Goal: Find specific page/section: Find specific page/section

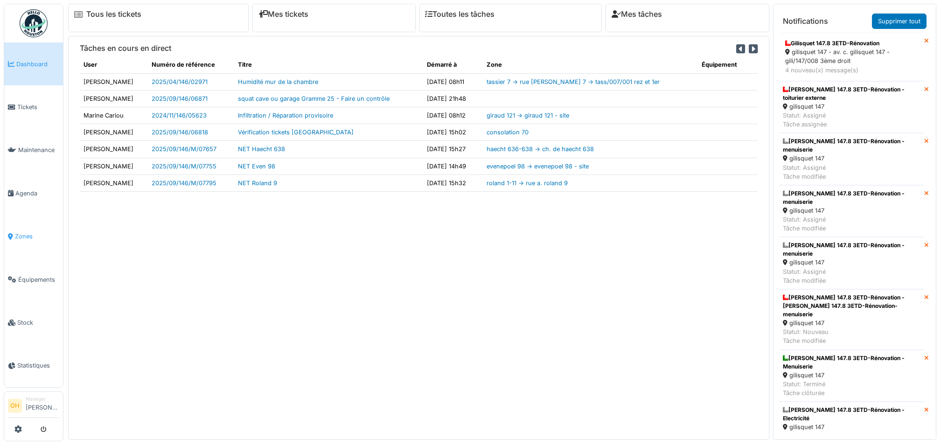
click at [21, 232] on span "Zones" at bounding box center [37, 236] width 44 height 9
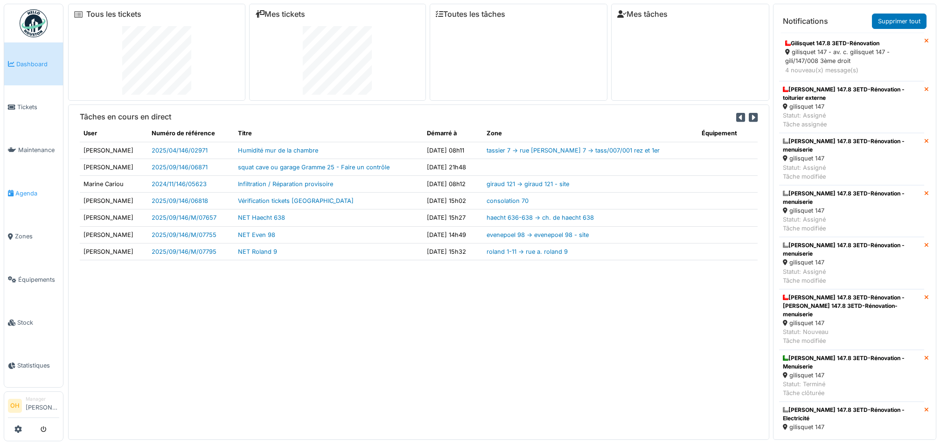
click at [18, 189] on span "Agenda" at bounding box center [37, 193] width 44 height 9
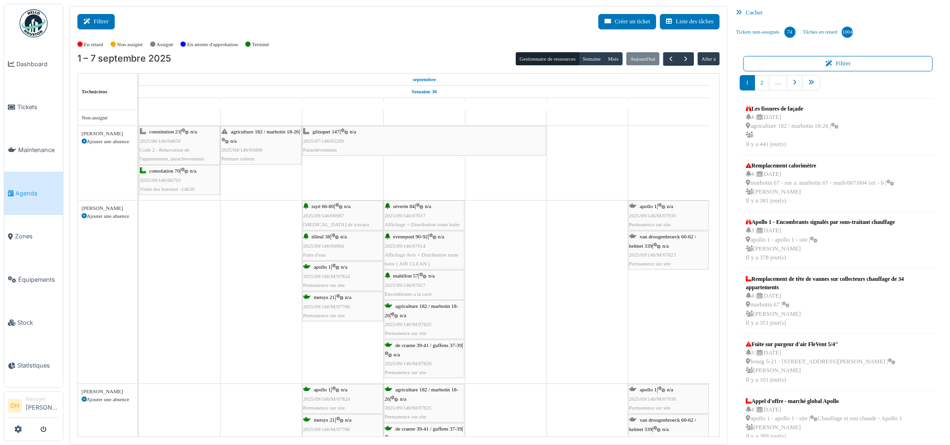
click at [86, 14] on button "Filtrer" at bounding box center [95, 21] width 37 height 15
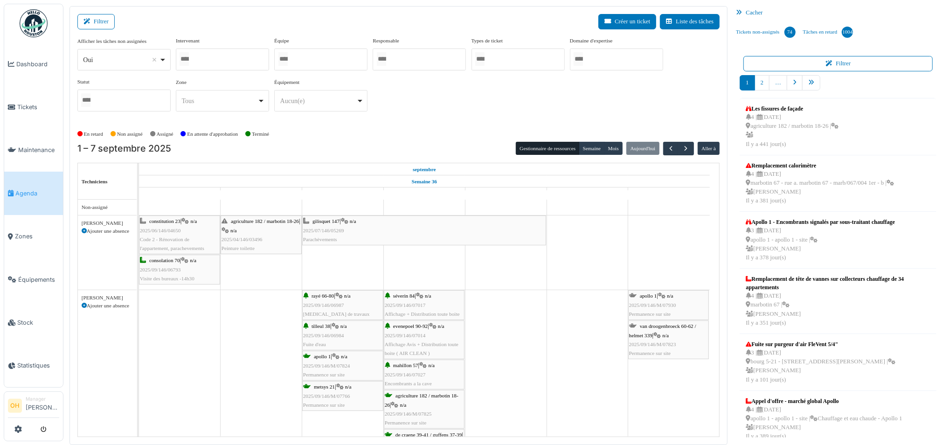
click at [461, 107] on div "Afficher les tâches non assignées *** Oui Remove item Oui Non Intervenant Abdel…" at bounding box center [398, 78] width 643 height 82
click at [669, 149] on span "button" at bounding box center [671, 149] width 8 height 8
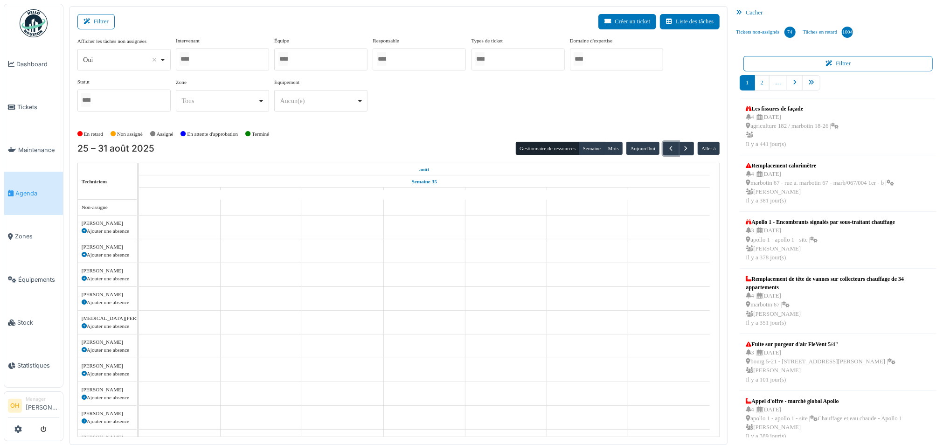
click at [316, 56] on div at bounding box center [320, 60] width 93 height 22
click at [670, 147] on span "button" at bounding box center [671, 149] width 8 height 8
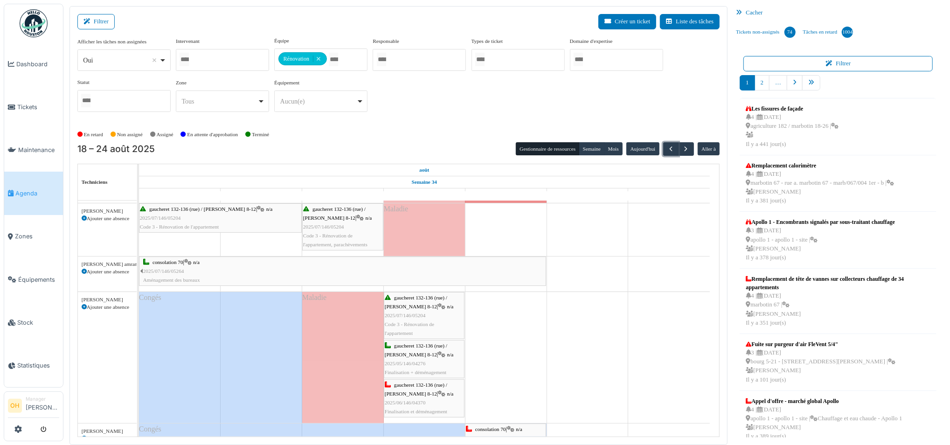
scroll to position [49, 0]
click at [447, 309] on span "n/a" at bounding box center [450, 307] width 7 height 6
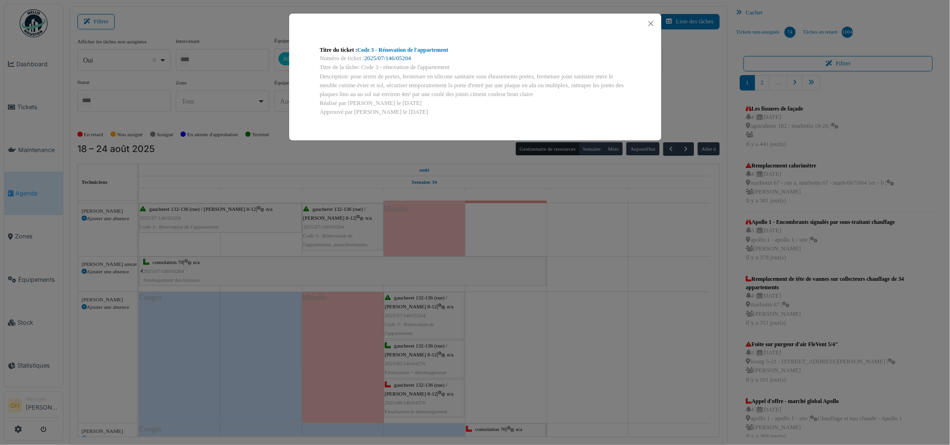
click at [387, 61] on link "2025/07/146/05204" at bounding box center [387, 58] width 47 height 7
click at [652, 23] on button "Close" at bounding box center [651, 23] width 13 height 13
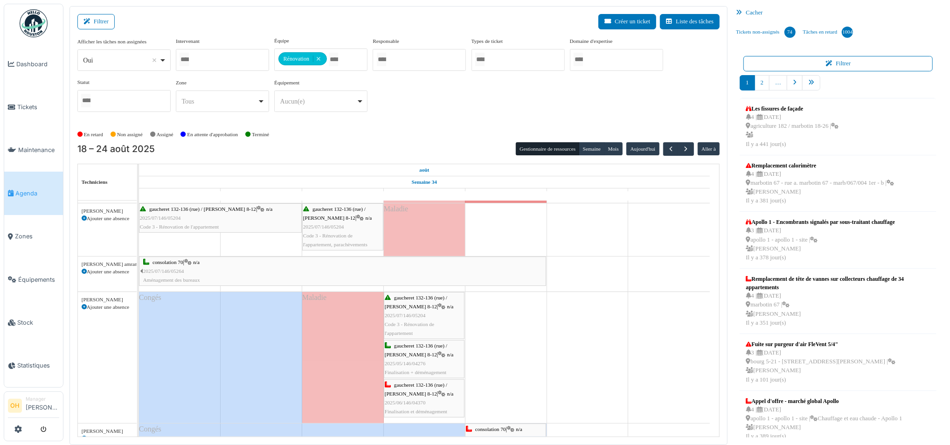
click at [427, 368] on div "gaucheret 132-136 (rue) / thomas 8-12 | n/a 2025/05/146/04276 Finalisation + dé…" at bounding box center [424, 359] width 79 height 36
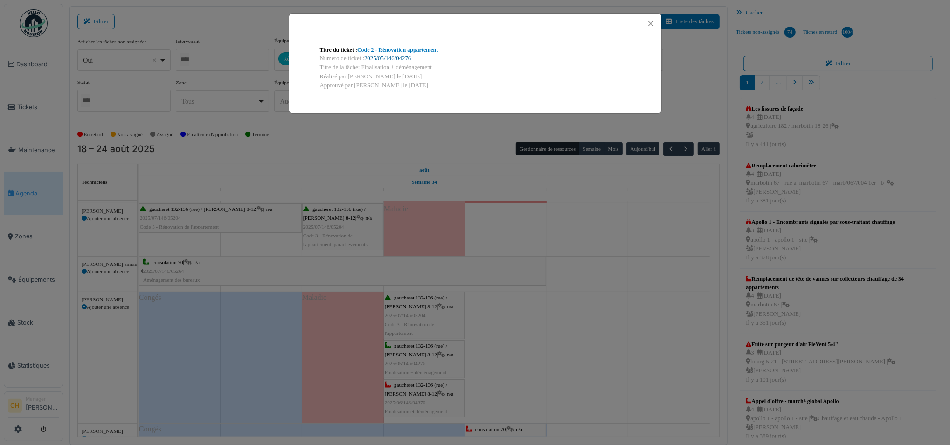
click at [371, 58] on link "2025/05/146/04276" at bounding box center [387, 58] width 47 height 7
click at [654, 23] on button "Close" at bounding box center [651, 23] width 13 height 13
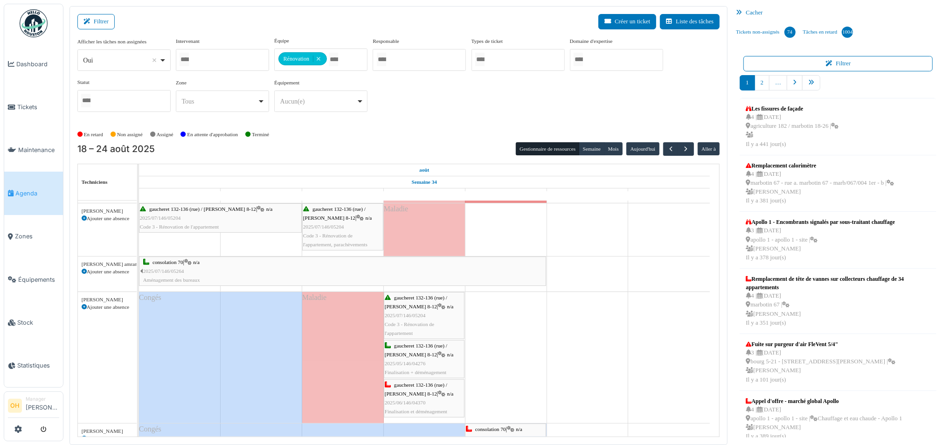
click at [428, 407] on div "gaucheret 132-136 (rue) / thomas 8-12 | n/a 2025/06/146/04370 Finalisation et d…" at bounding box center [424, 399] width 79 height 36
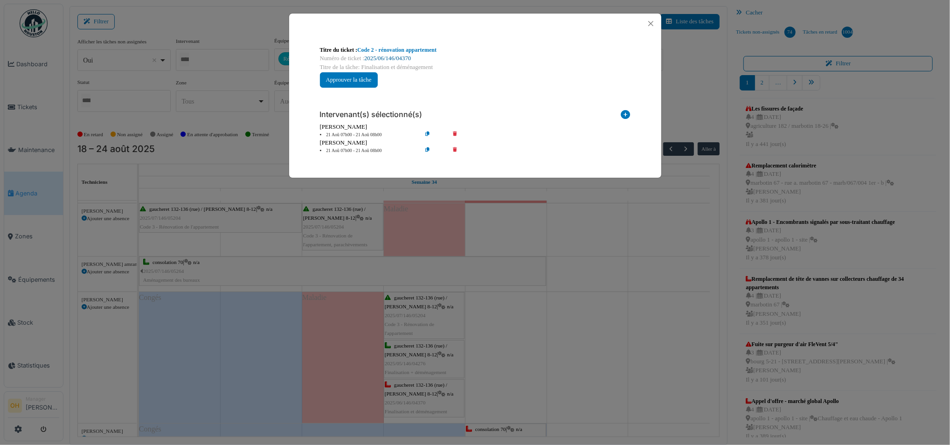
click at [389, 59] on link "2025/06/146/04370" at bounding box center [387, 58] width 47 height 7
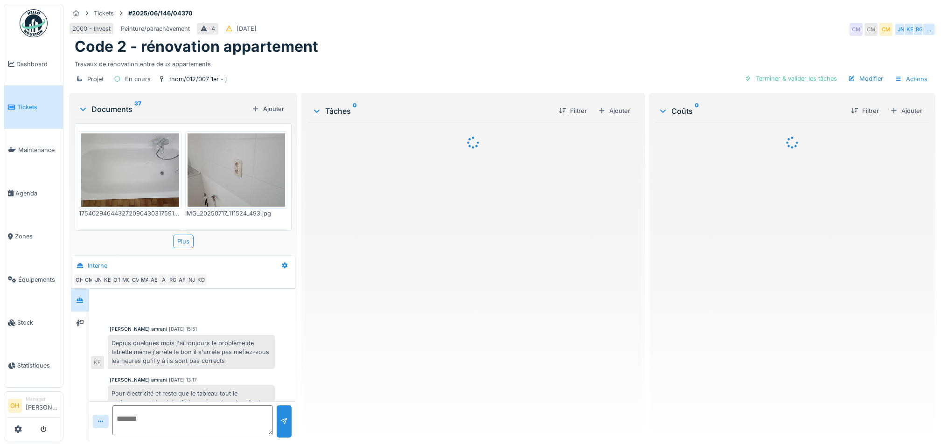
scroll to position [41, 0]
